Goal: Task Accomplishment & Management: Complete application form

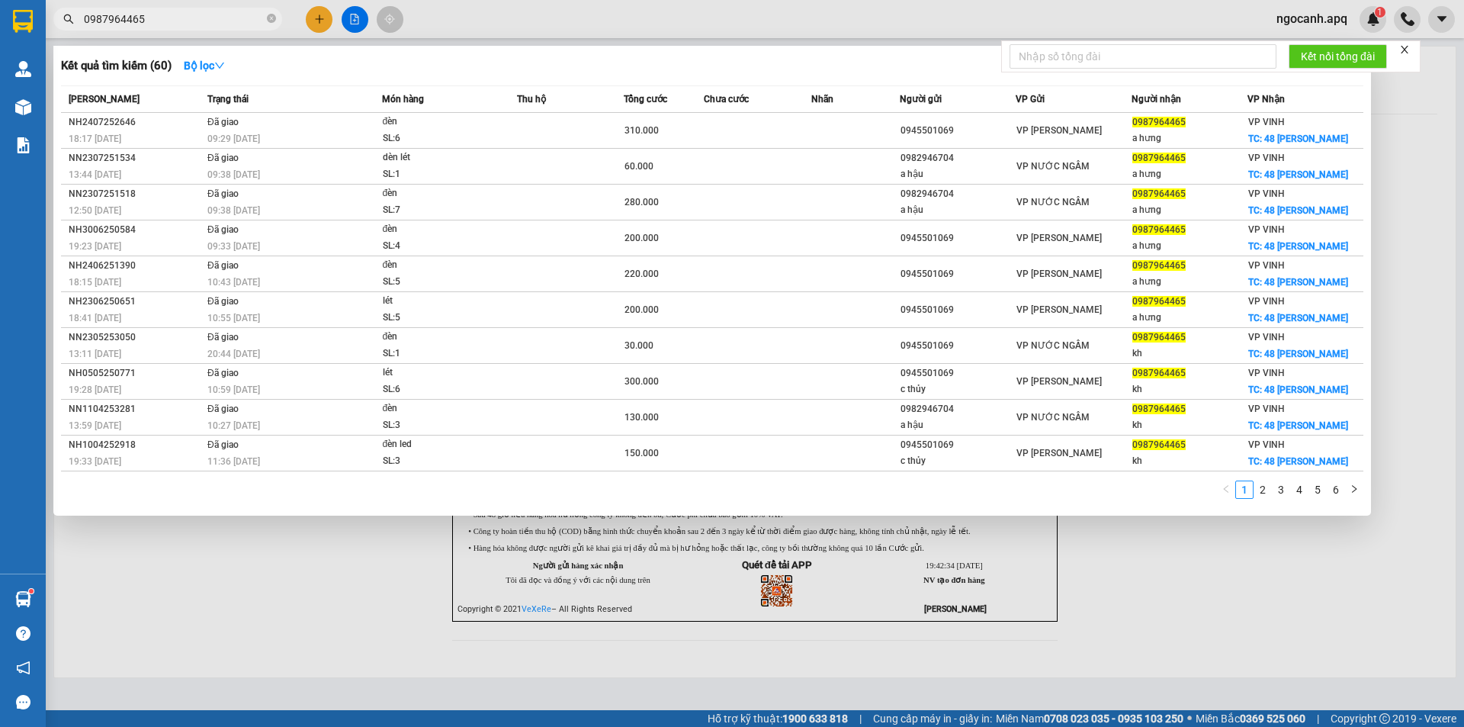
click at [188, 14] on input "0987964465" at bounding box center [174, 19] width 180 height 17
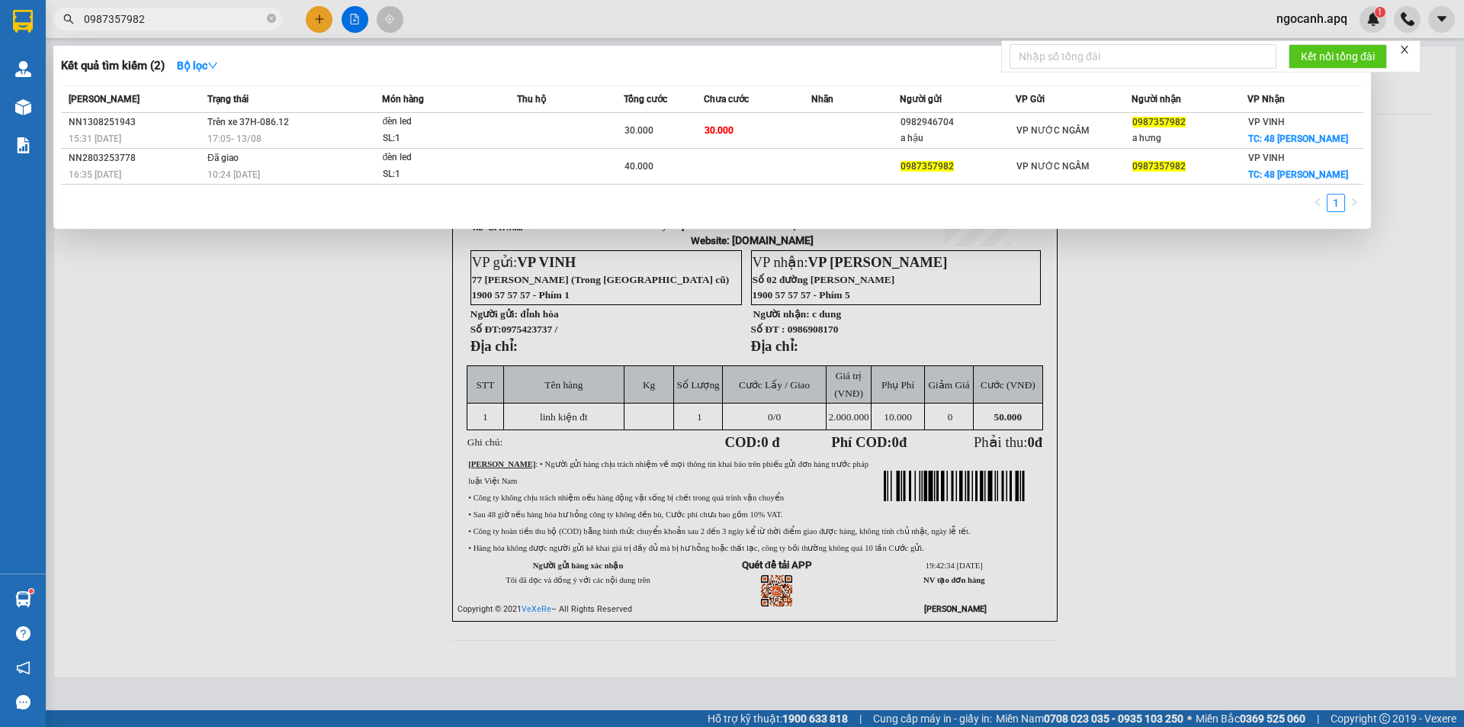
type input "0987357982"
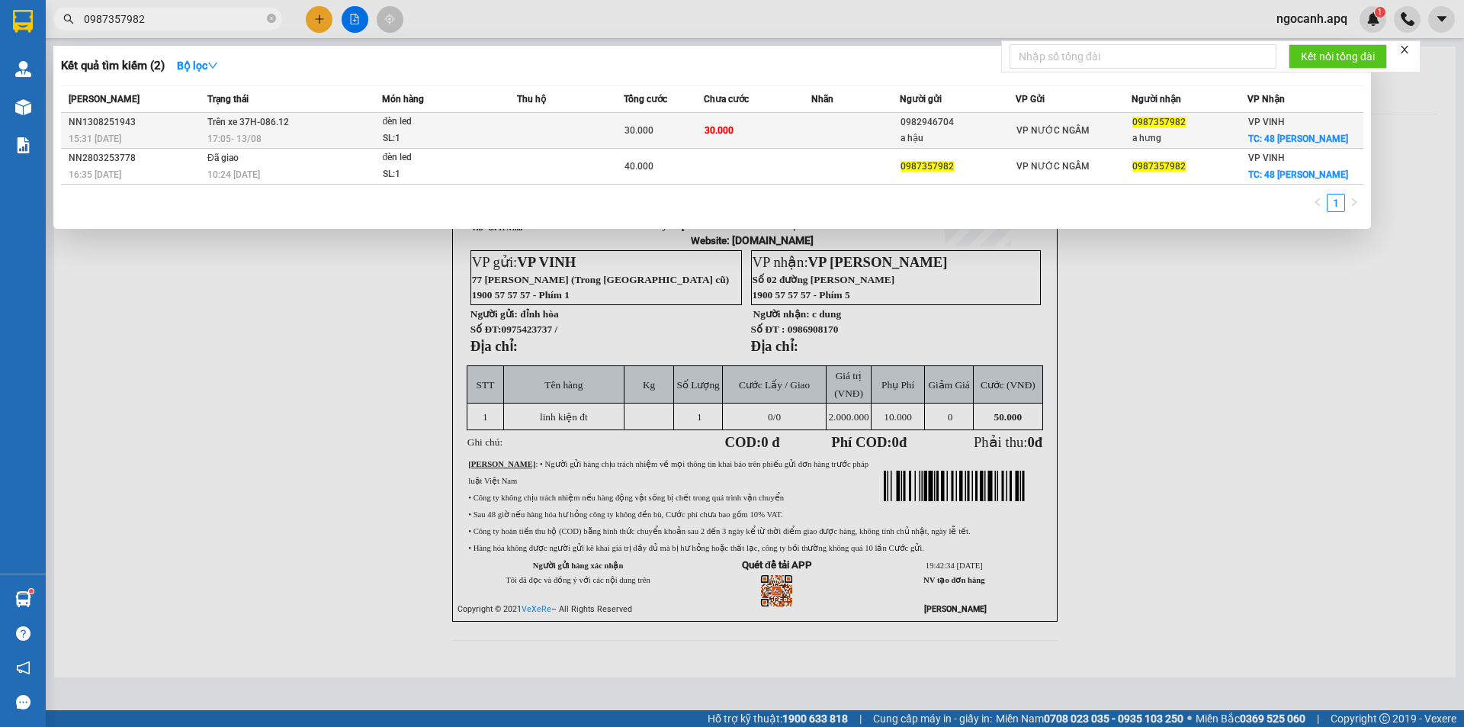
click at [292, 117] on td "Trên xe 37H-086.12 17:05 [DATE]" at bounding box center [293, 131] width 178 height 36
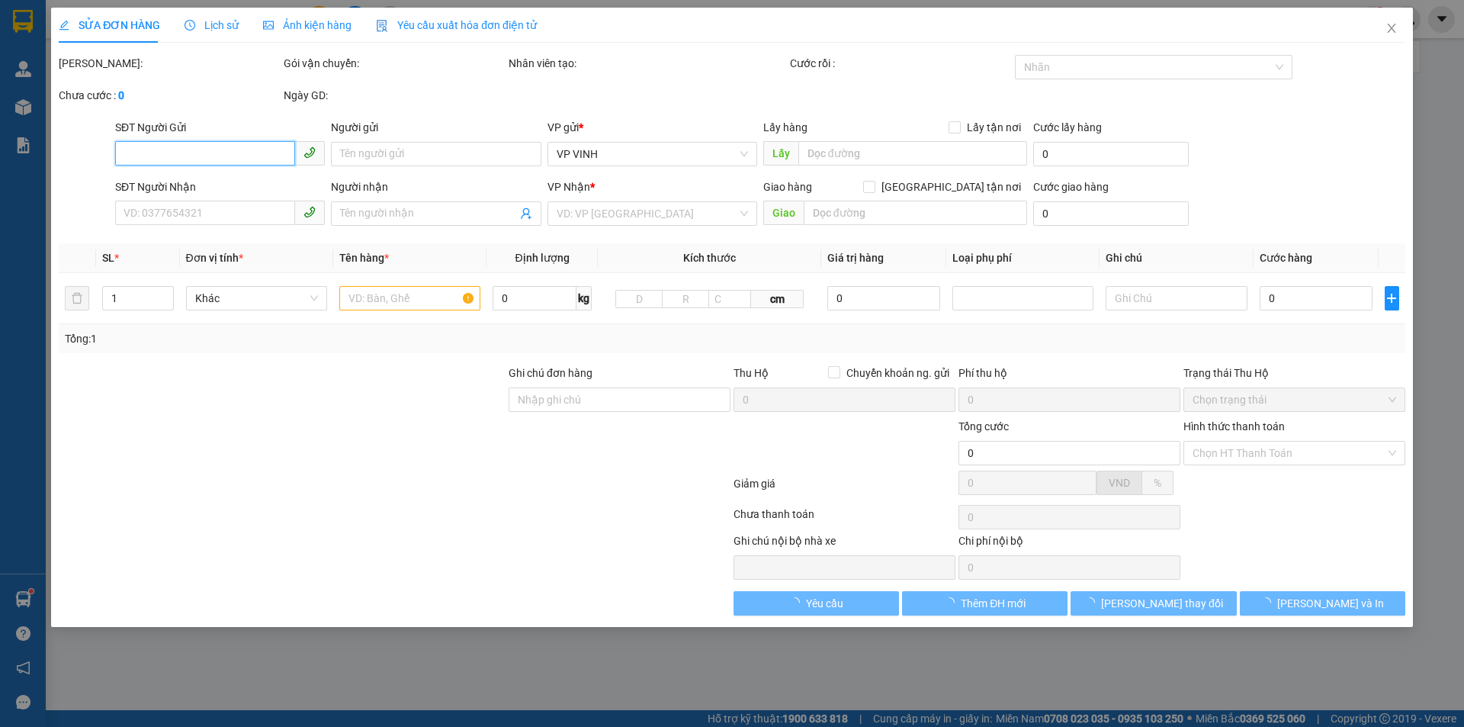
type input "0982946704"
type input "a hậu"
type input "0987964465"
type input "a hưng"
checkbox input "true"
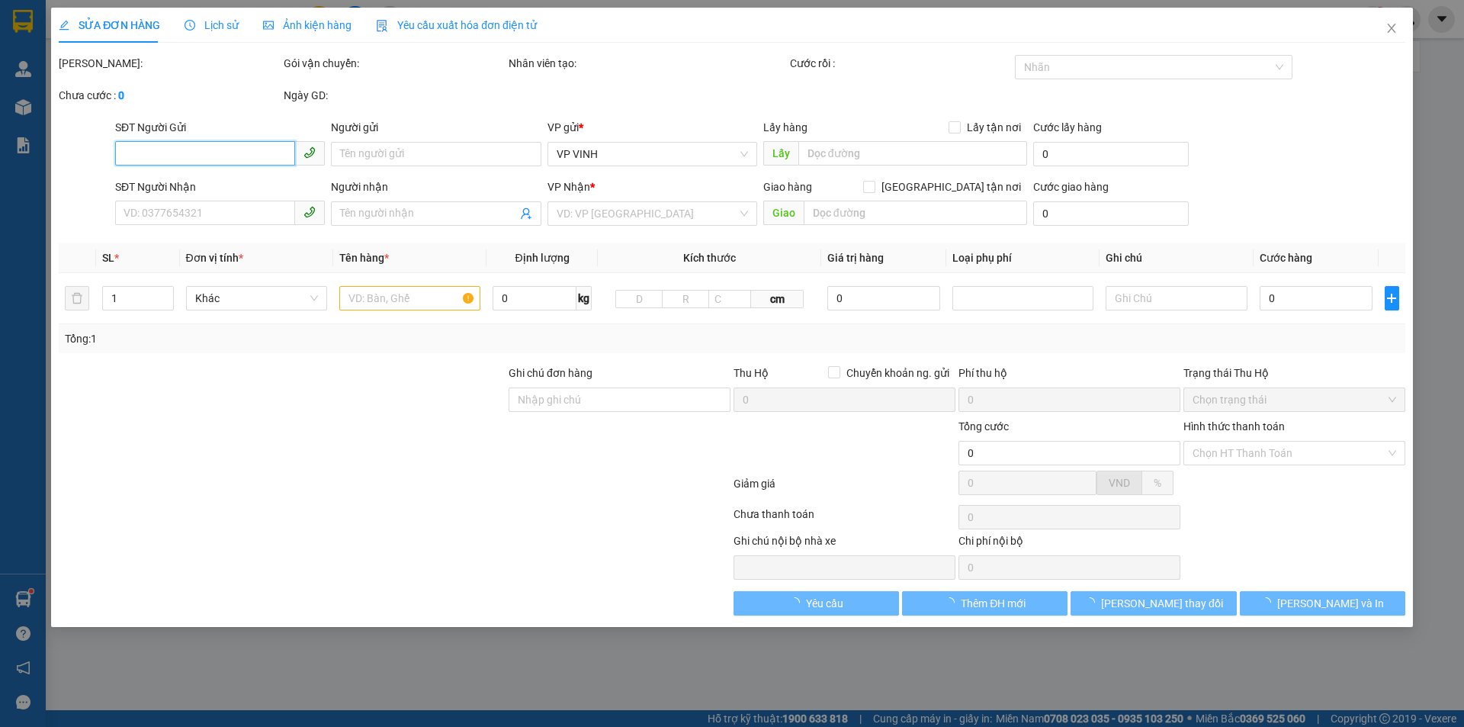
type input "48 [PERSON_NAME]"
type input "30.000"
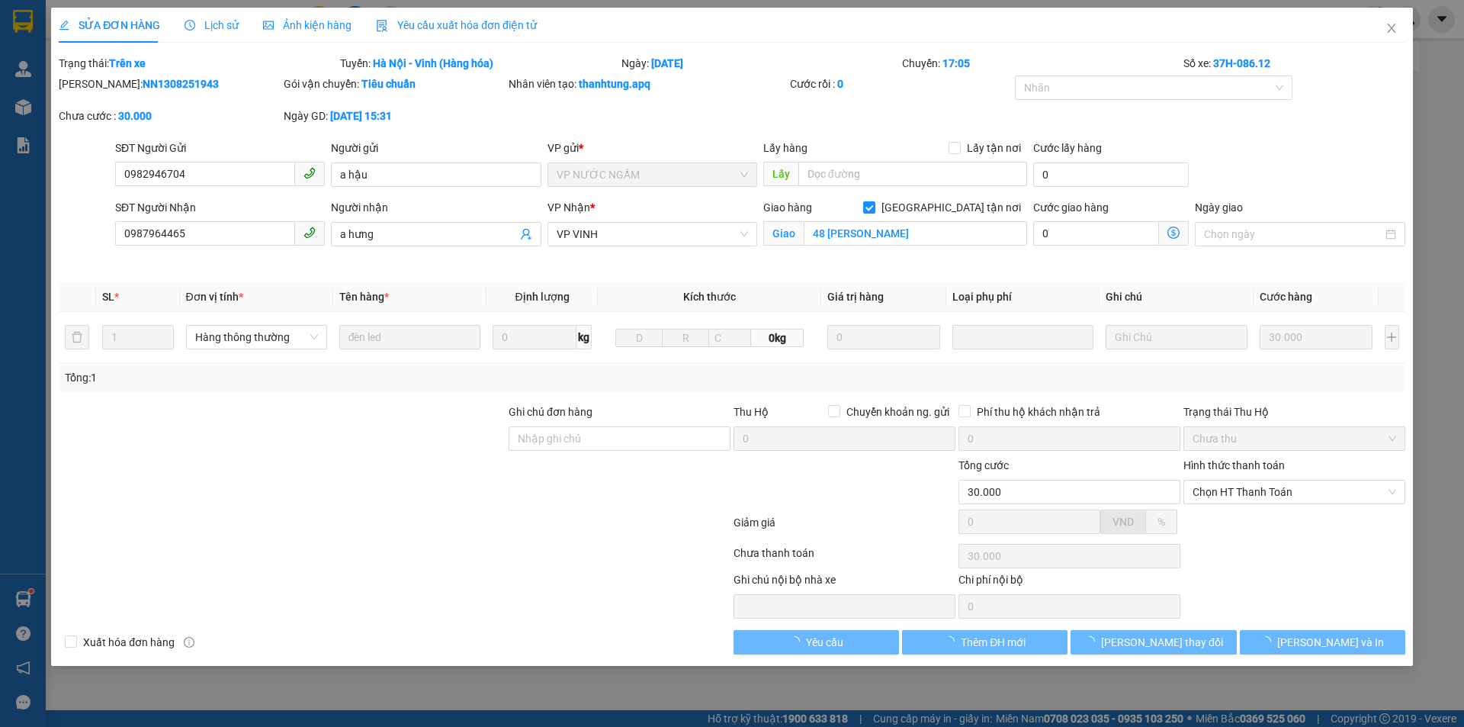
click at [190, 24] on icon "clock-circle" at bounding box center [190, 25] width 11 height 11
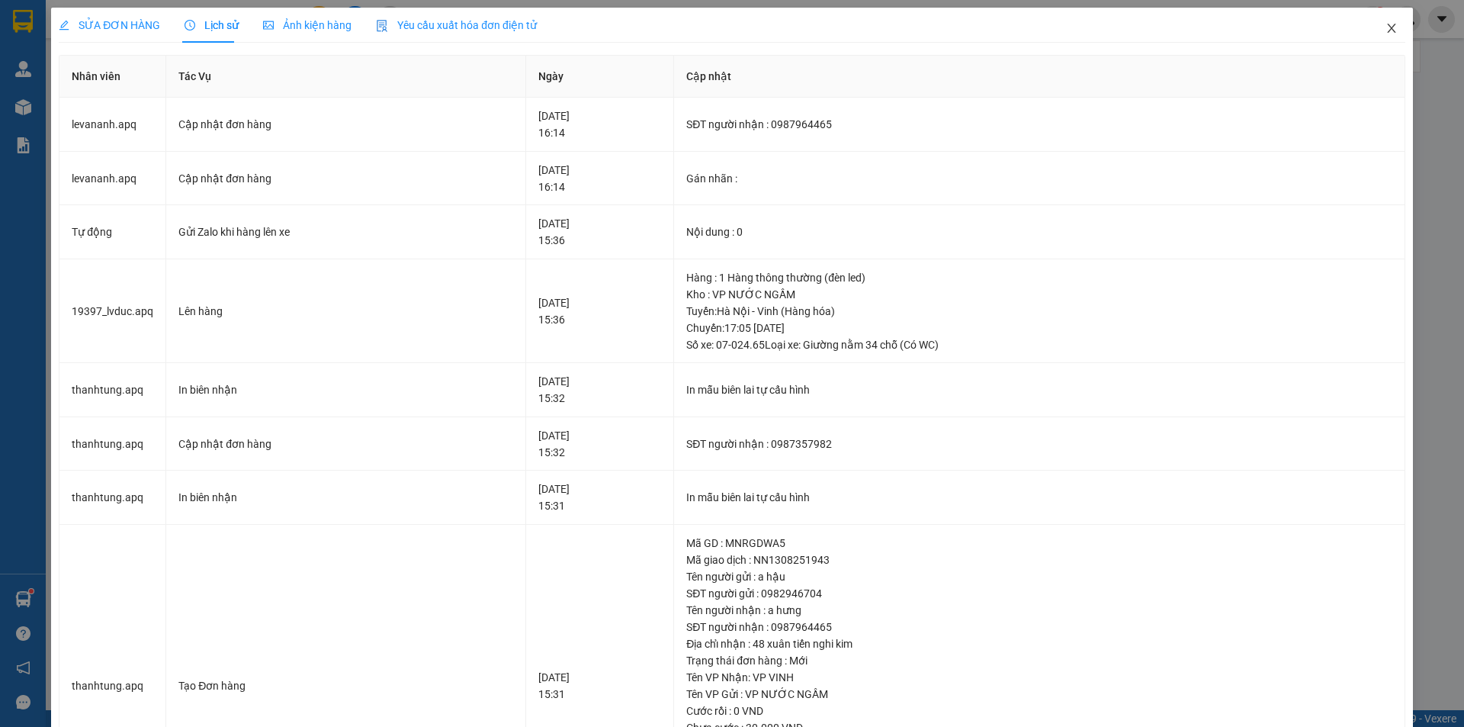
click at [1385, 29] on icon "close" at bounding box center [1391, 28] width 12 height 12
